Goal: Transaction & Acquisition: Book appointment/travel/reservation

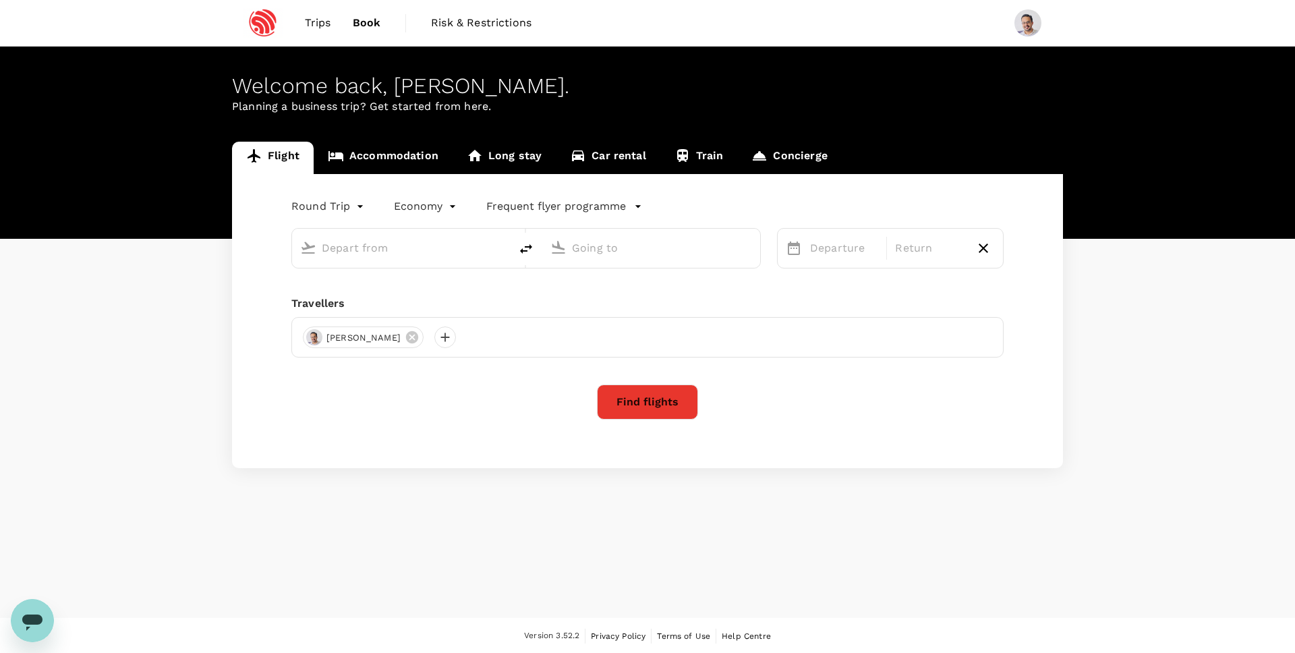
type input "Singapore Changi (SIN)"
type input "São Paulo-Guarulhos Intl (GRU)"
click at [317, 31] on link "Trips" at bounding box center [318, 23] width 48 height 46
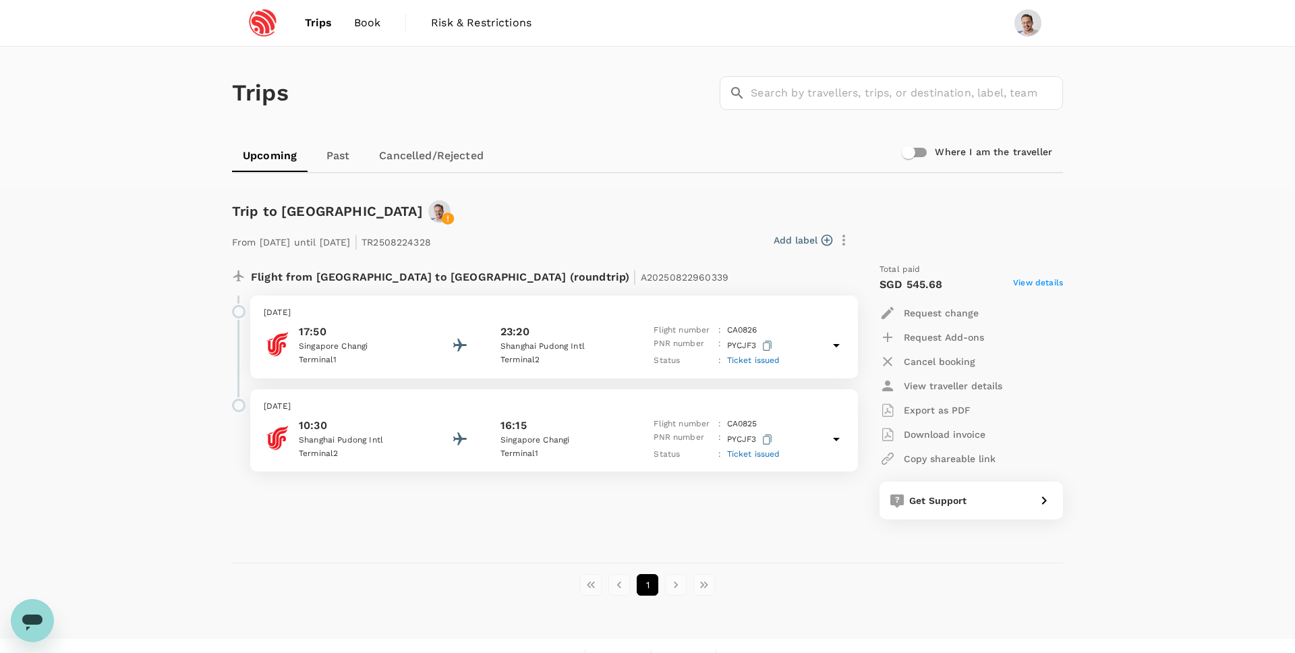
click at [577, 314] on p "[DATE]" at bounding box center [554, 312] width 581 height 13
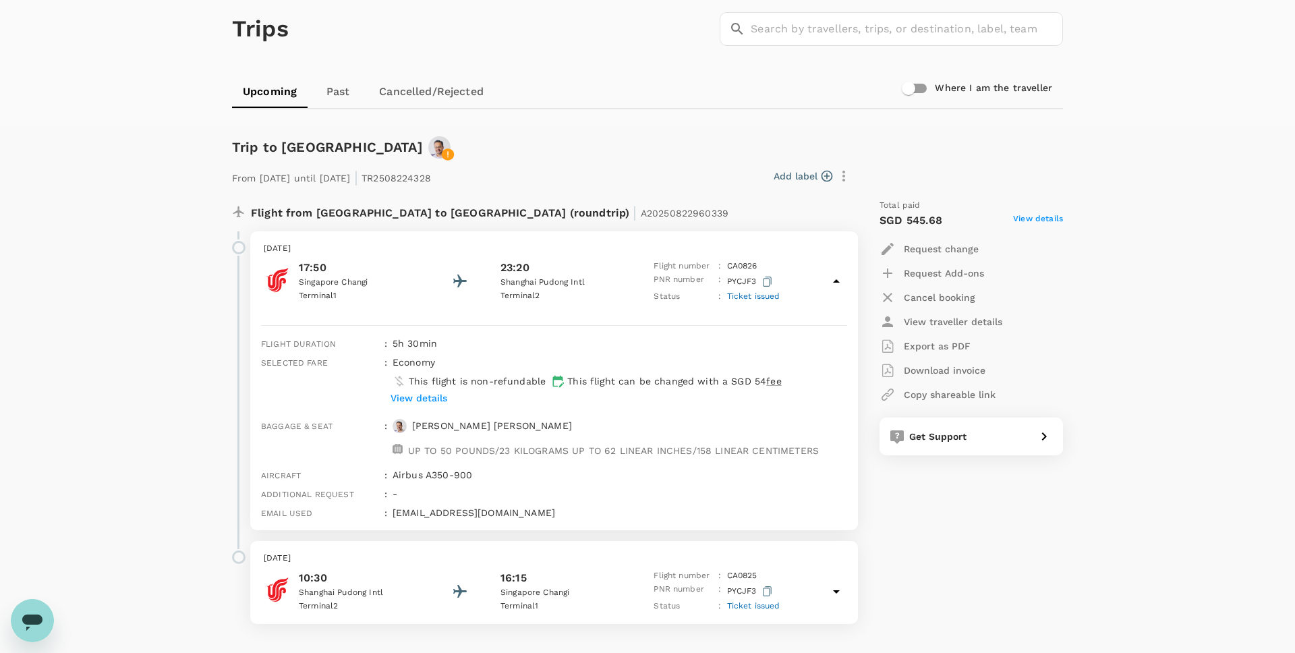
click at [385, 492] on div ":" at bounding box center [383, 491] width 8 height 19
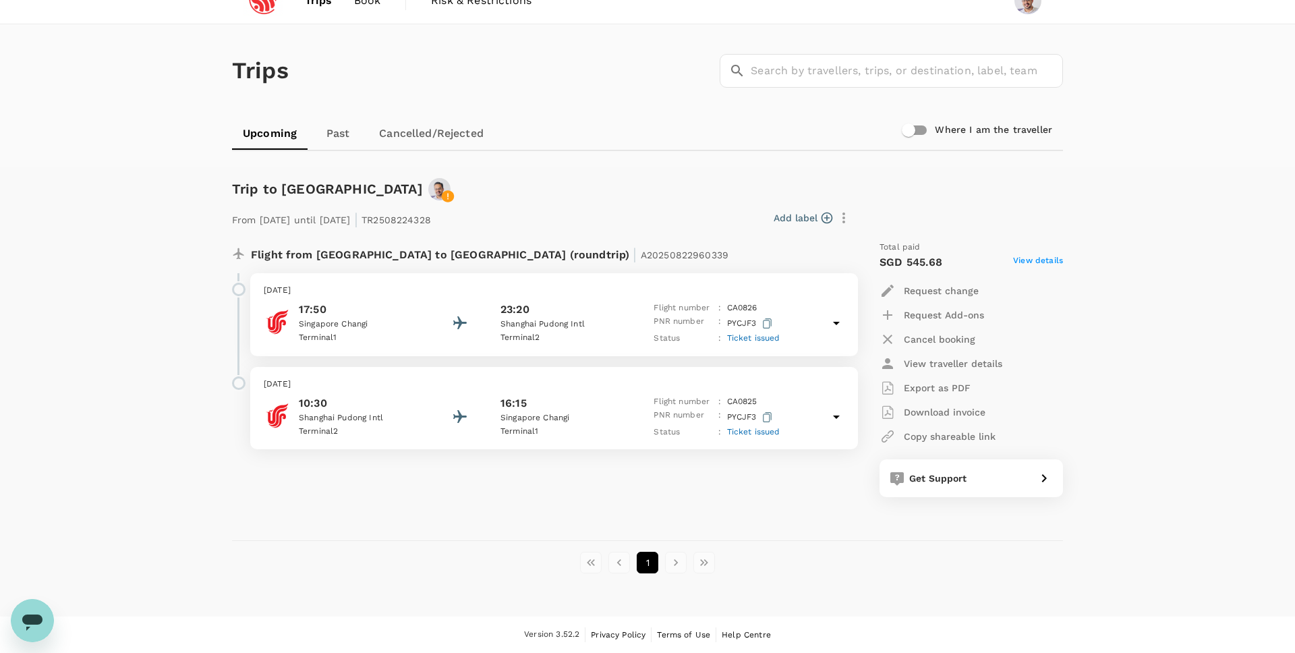
click at [440, 403] on div "10:30 [GEOGRAPHIC_DATA] 2 16:15 [GEOGRAPHIC_DATA] [GEOGRAPHIC_DATA] 1 Flight nu…" at bounding box center [554, 417] width 581 height 44
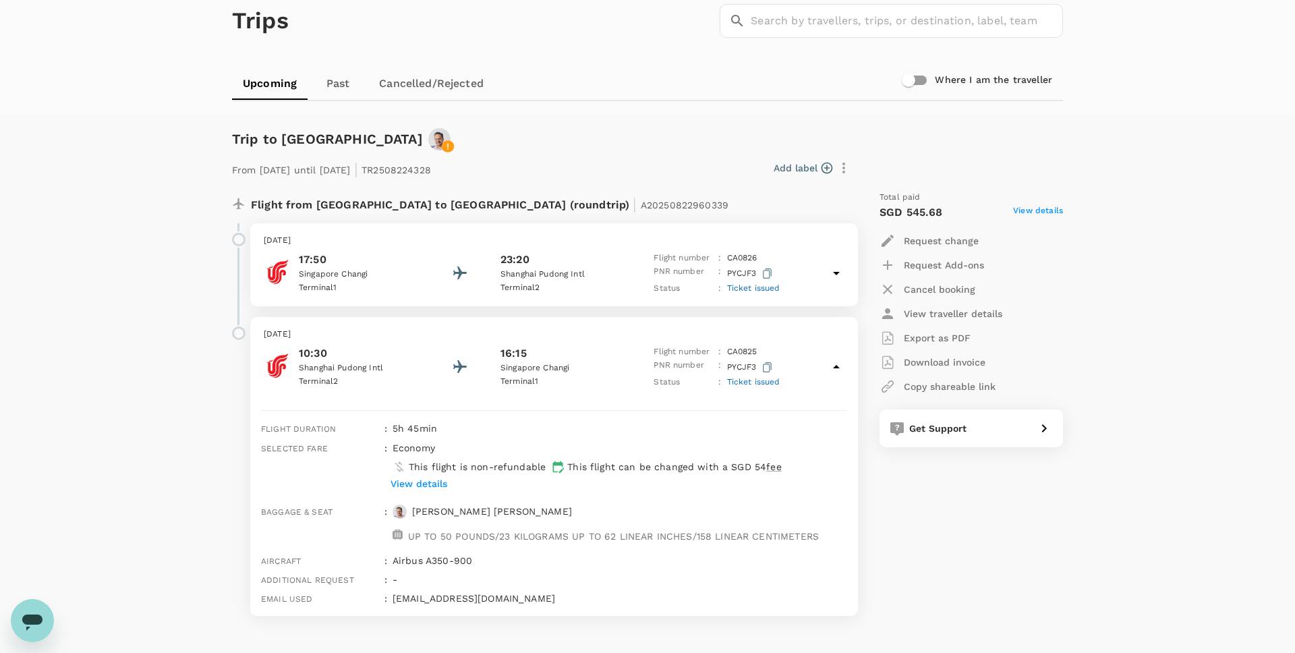
scroll to position [3, 0]
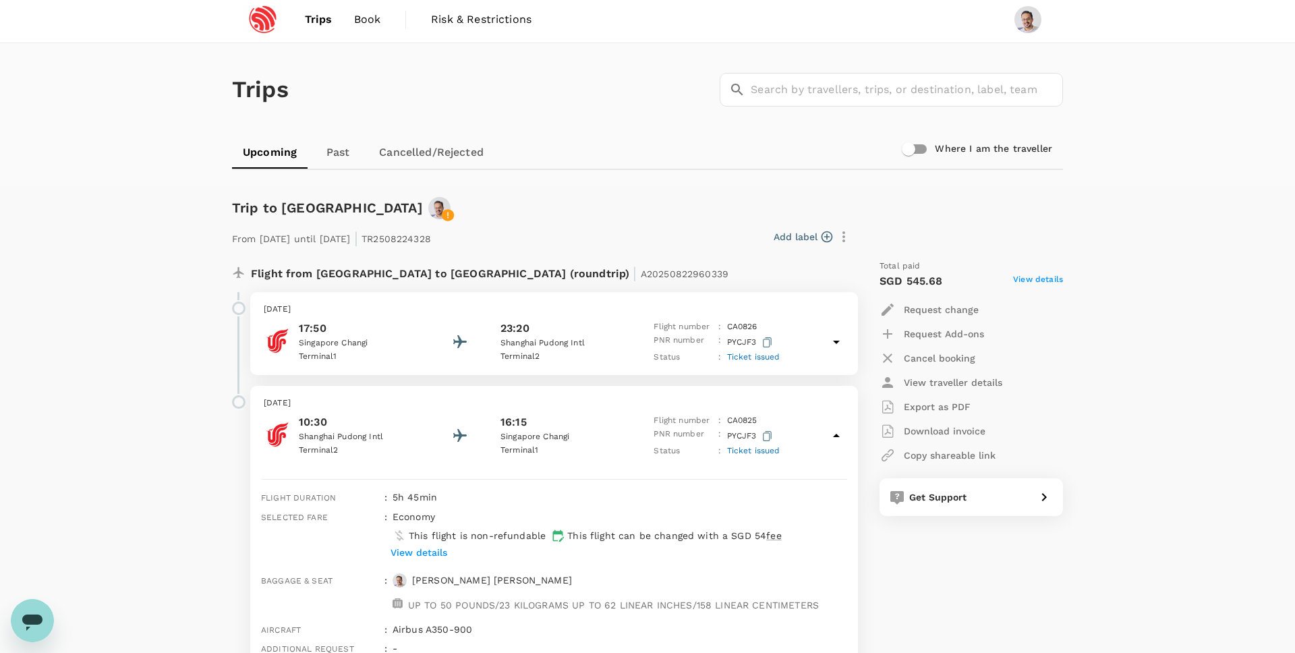
click at [732, 345] on p "PYCJF3" at bounding box center [751, 342] width 48 height 17
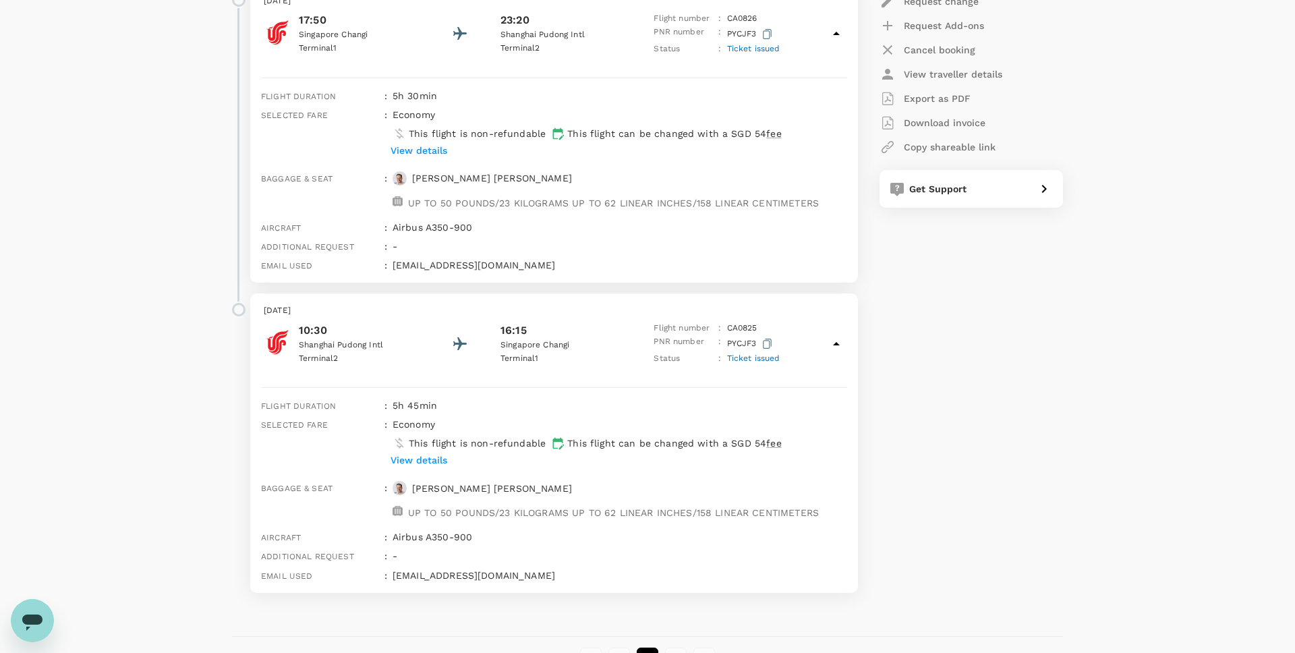
scroll to position [266, 0]
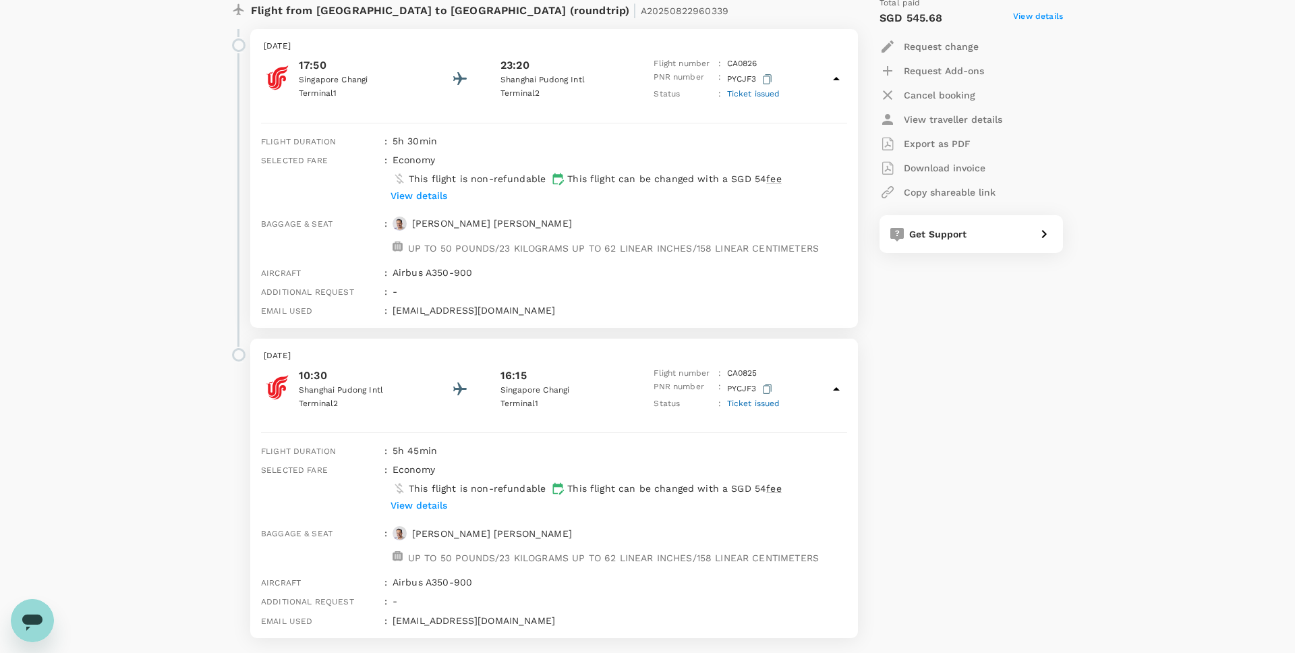
click at [915, 119] on p "View traveller details" at bounding box center [953, 119] width 98 height 13
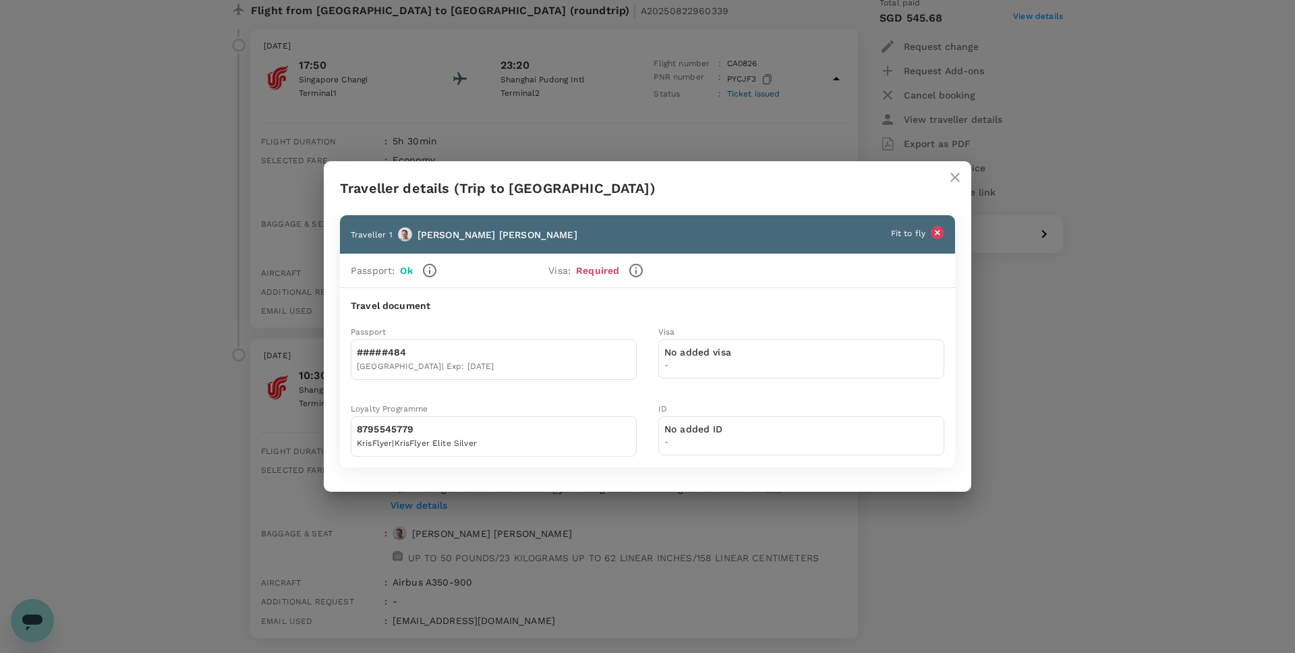
click at [954, 179] on icon "close" at bounding box center [955, 177] width 16 height 16
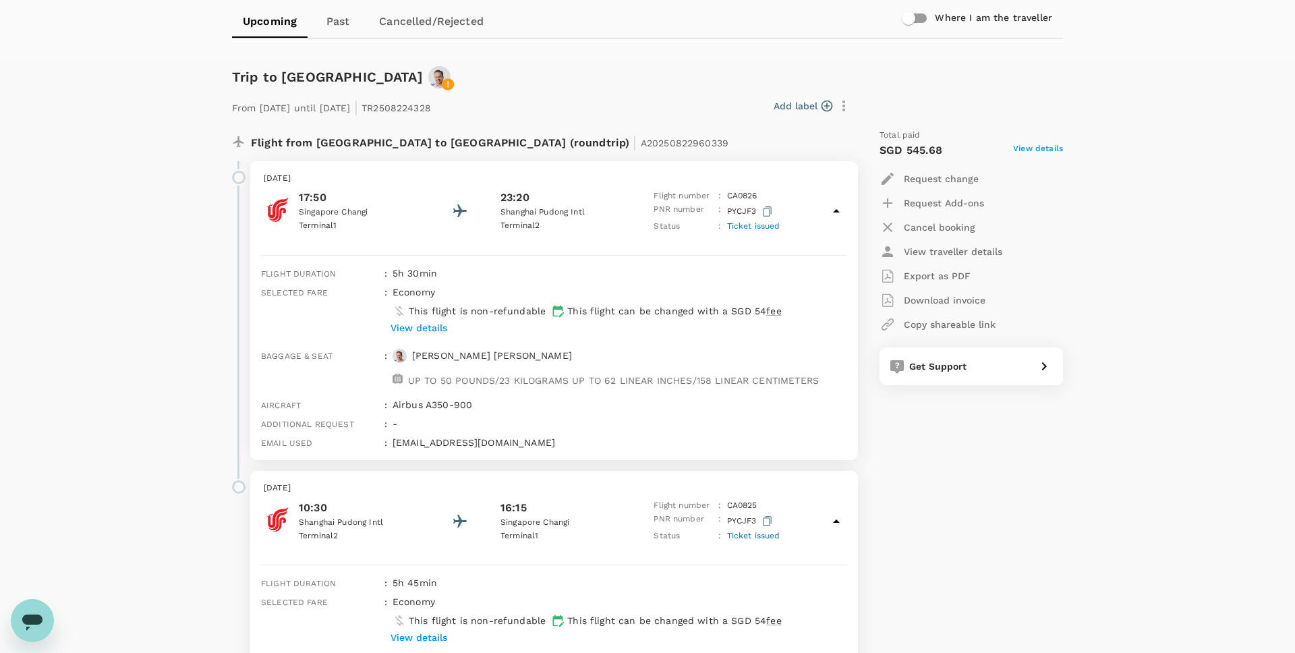
scroll to position [0, 0]
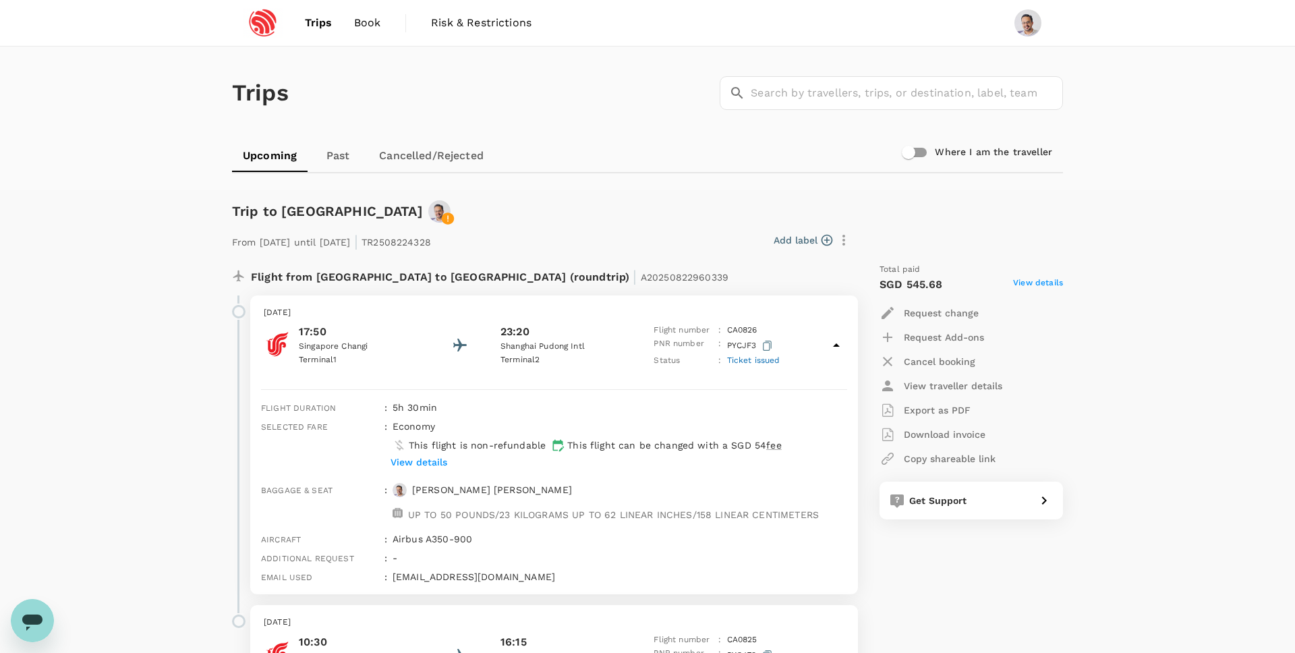
click at [248, 26] on img at bounding box center [263, 23] width 62 height 30
